Goal: Task Accomplishment & Management: Use online tool/utility

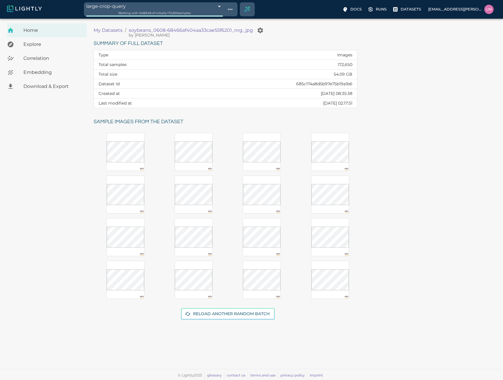
click at [115, 30] on p "My Datasets" at bounding box center [108, 30] width 29 height 7
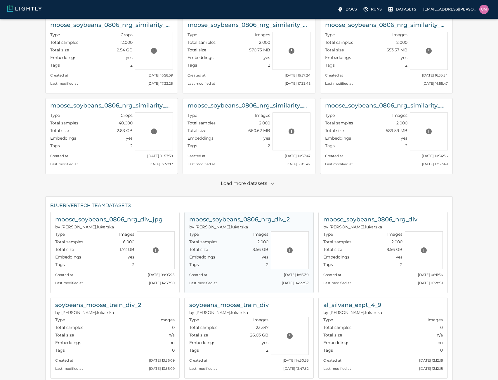
scroll to position [185, 0]
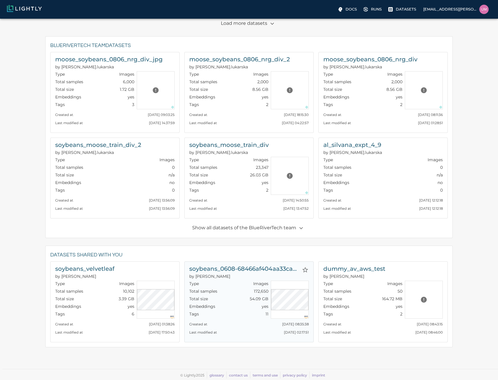
click at [203, 271] on h6 "soybeans_0608-68466af404aa33cae55f6201_nrg_jpg" at bounding box center [244, 268] width 110 height 9
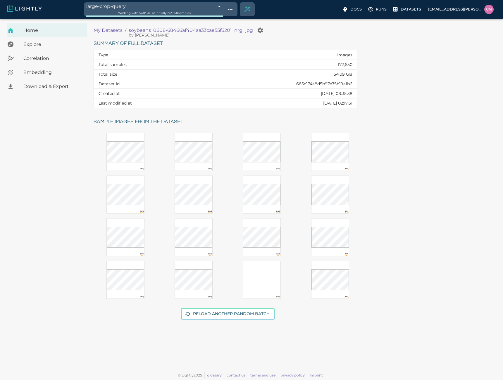
click at [113, 19] on body "large-crop-query 68c0e457de19f9d88f33aab5 Working with 548 / 548 of initially 1…" at bounding box center [251, 199] width 503 height 361
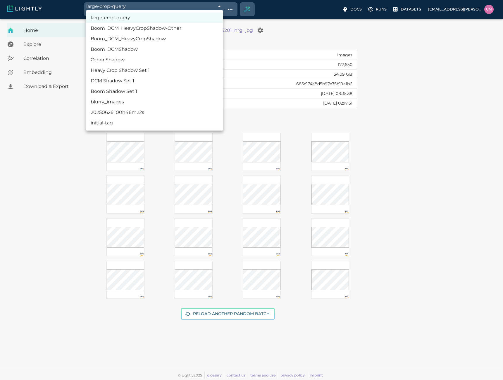
click at [120, 29] on li "Boom_DCM_HeavyCropShadow-Other" at bounding box center [154, 28] width 137 height 11
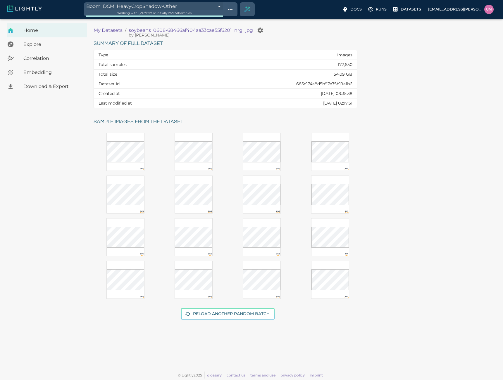
type input "68c0dcf4de19f9d88f327b31"
click at [347, 63] on td "172,650" at bounding box center [277, 65] width 159 height 10
click at [341, 83] on td "685c174a8d5b97e75b19a1b6" at bounding box center [277, 84] width 159 height 10
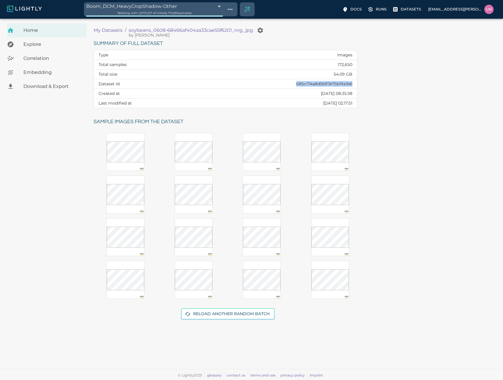
click at [188, 19] on body "Boom_DCM_HeavyCropShadow-Other 68c0dcf4de19f9d88f327b31 Working with 1,217 / 1,…" at bounding box center [251, 199] width 503 height 361
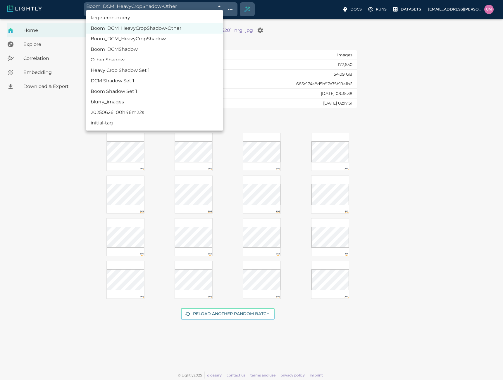
click at [55, 159] on div at bounding box center [251, 190] width 503 height 380
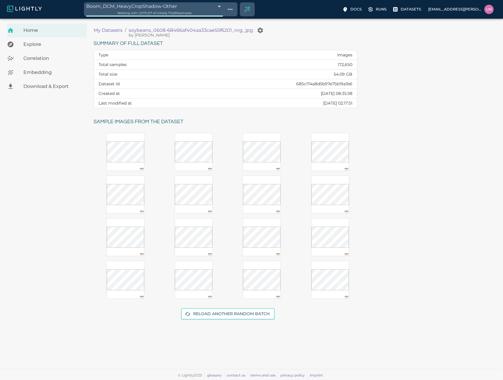
click at [129, 11] on span "Working with 1,217 / 1,217 of initially 172,650 samples" at bounding box center [154, 13] width 74 height 4
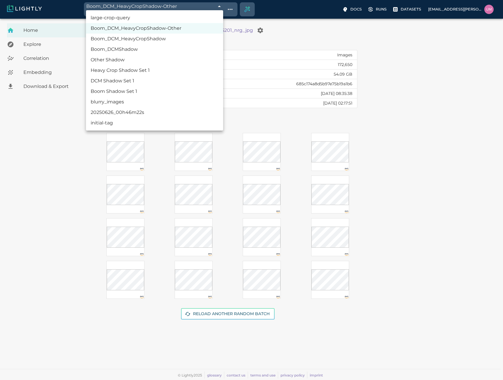
click at [131, 19] on body "Boom_DCM_HeavyCropShadow-Other 68c0dcf4de19f9d88f327b31 Working with 1,217 / 1,…" at bounding box center [251, 199] width 503 height 361
click at [32, 72] on div at bounding box center [251, 190] width 503 height 380
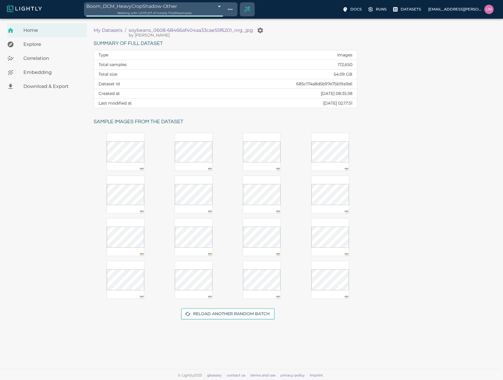
click at [41, 74] on span "Embedding" at bounding box center [52, 72] width 59 height 7
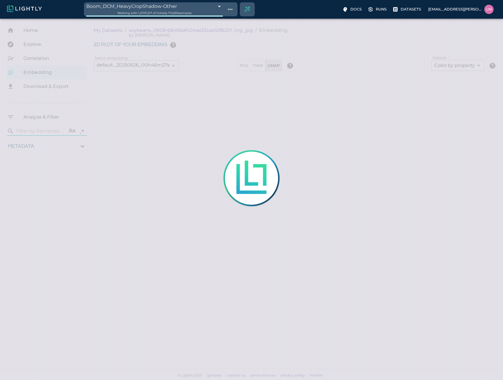
type input "1.01926637632285"
type input "13.4052663763228"
type input "4.98332834243774"
type input "90.2033283424377"
type input "1.01926637632285"
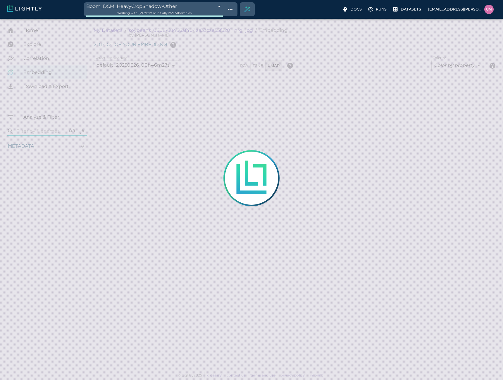
type input "13.4052663763228"
type input "4.98332834243774"
type input "90.2033283424377"
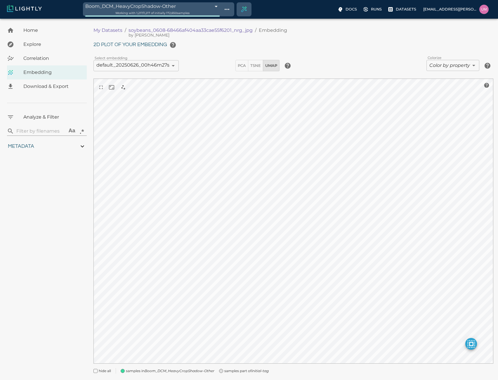
click at [105, 31] on p "My Datasets" at bounding box center [108, 30] width 29 height 7
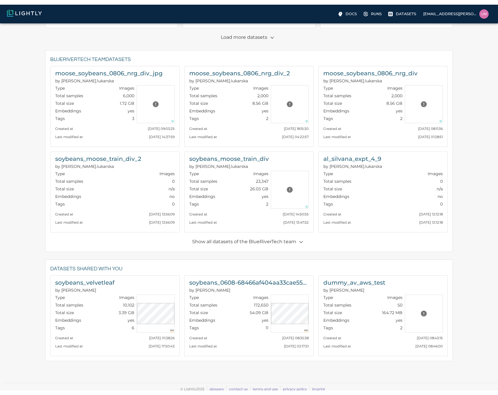
scroll to position [169, 0]
